Goal: Information Seeking & Learning: Check status

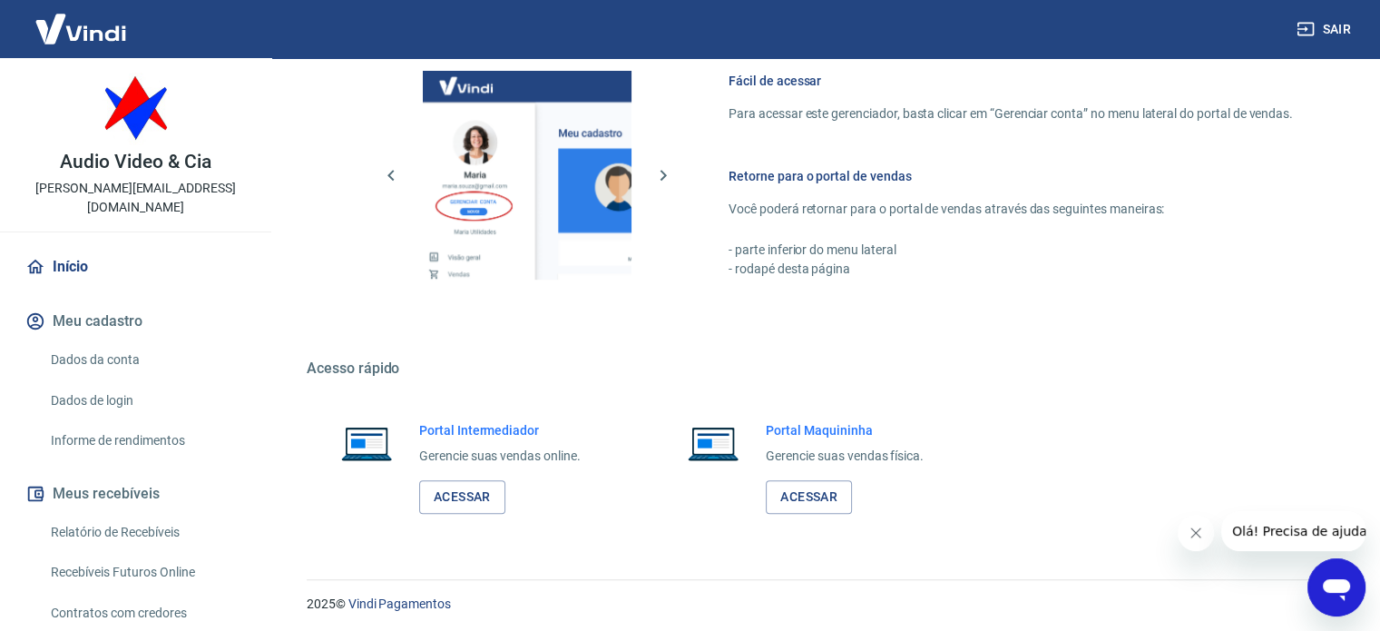
scroll to position [801, 0]
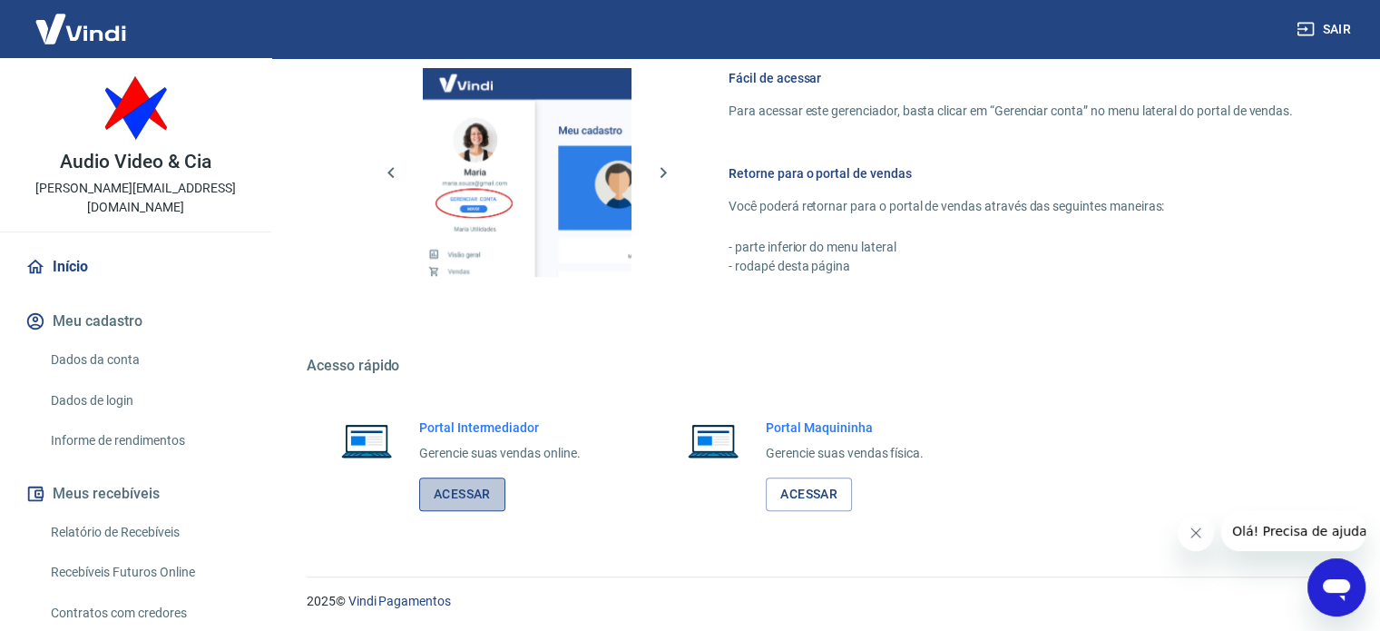
click at [460, 492] on link "Acessar" at bounding box center [462, 494] width 86 height 34
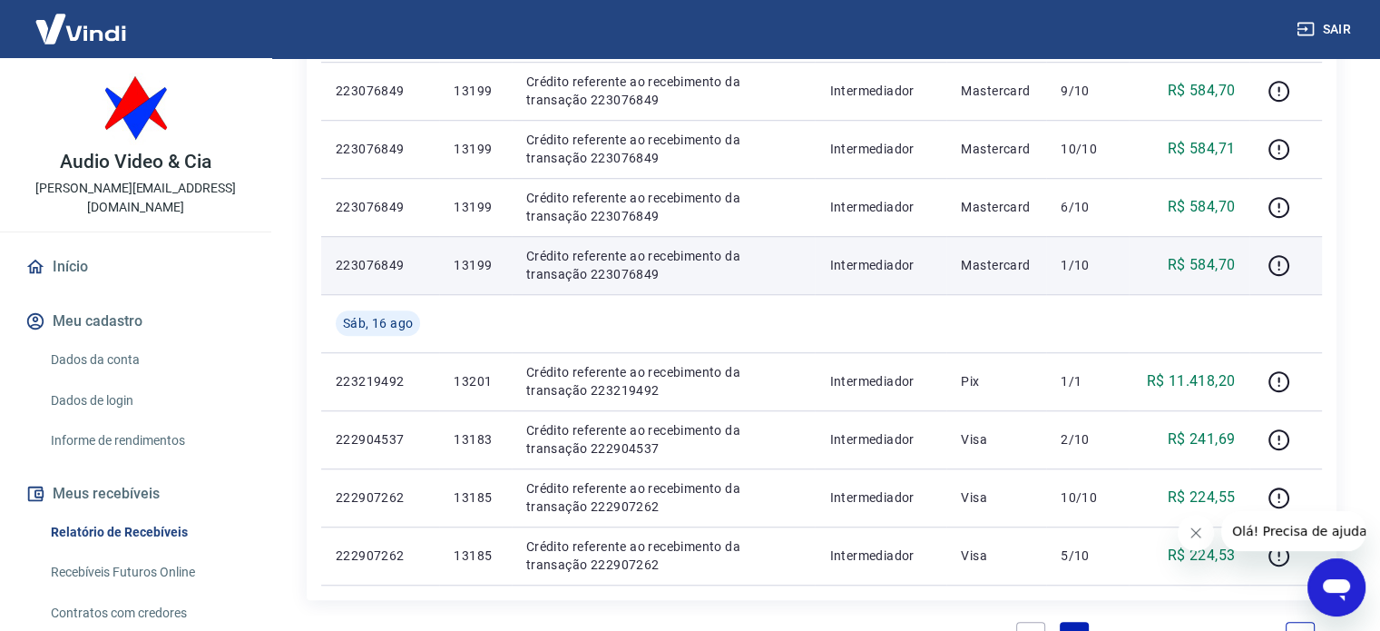
scroll to position [1270, 0]
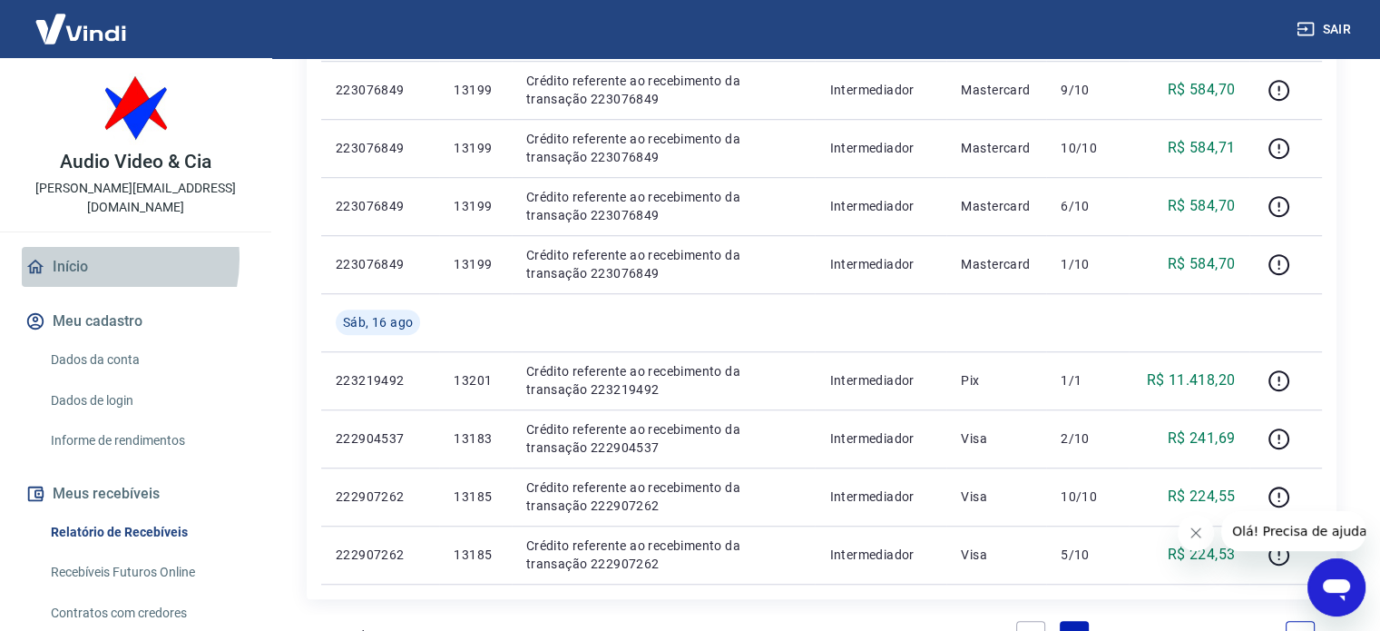
click at [90, 247] on link "Início" at bounding box center [136, 267] width 228 height 40
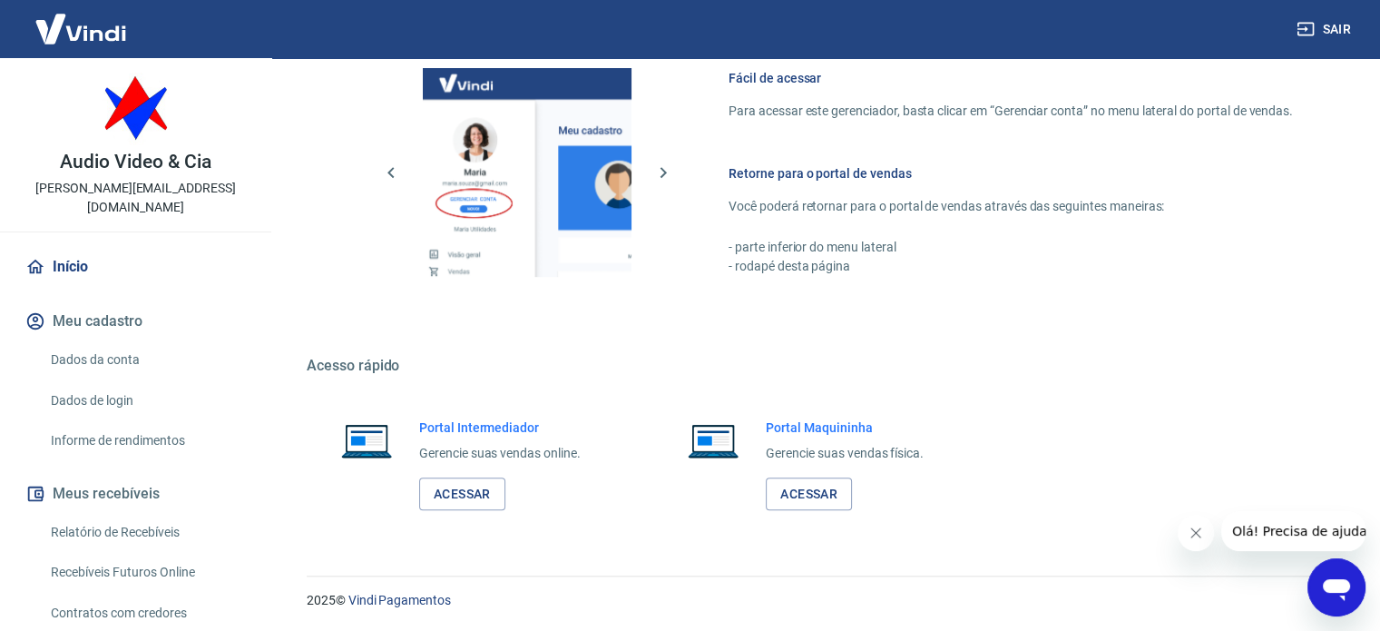
scroll to position [801, 0]
click at [447, 489] on link "Acessar" at bounding box center [462, 494] width 86 height 34
